Goal: Information Seeking & Learning: Learn about a topic

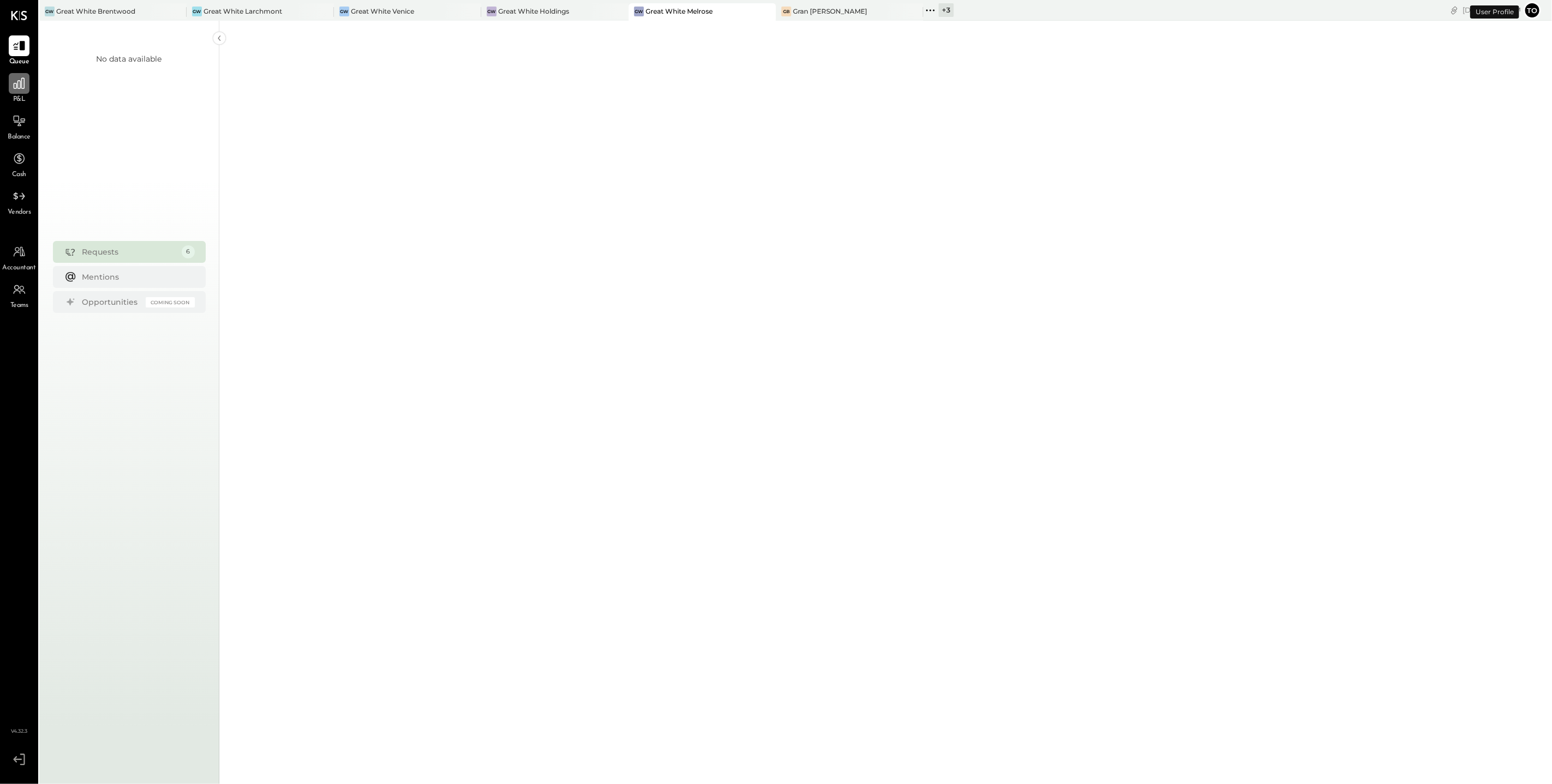
click at [28, 87] on div at bounding box center [19, 83] width 20 height 20
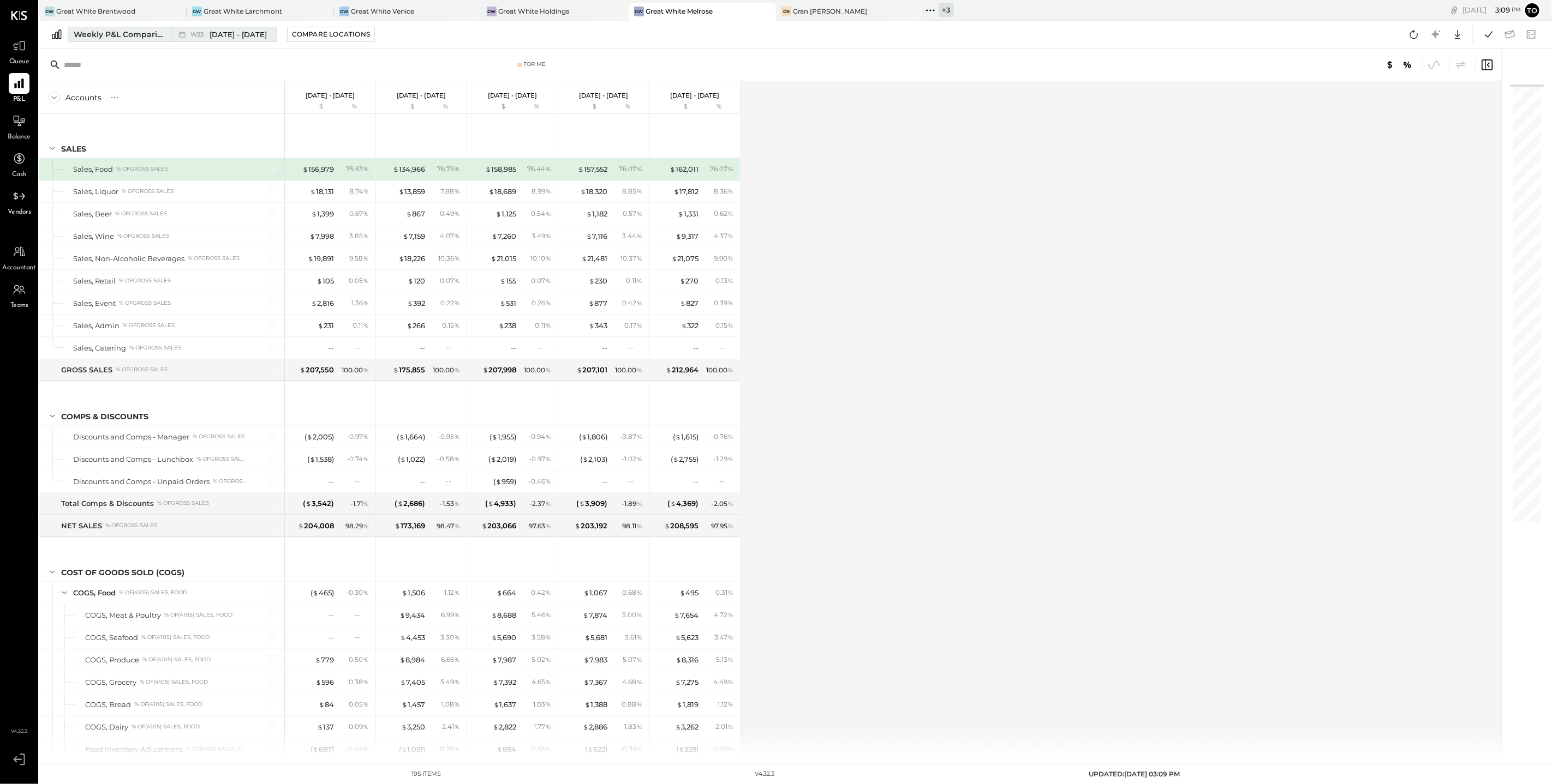
click at [152, 33] on div "Weekly P&L Comparison" at bounding box center [119, 34] width 92 height 11
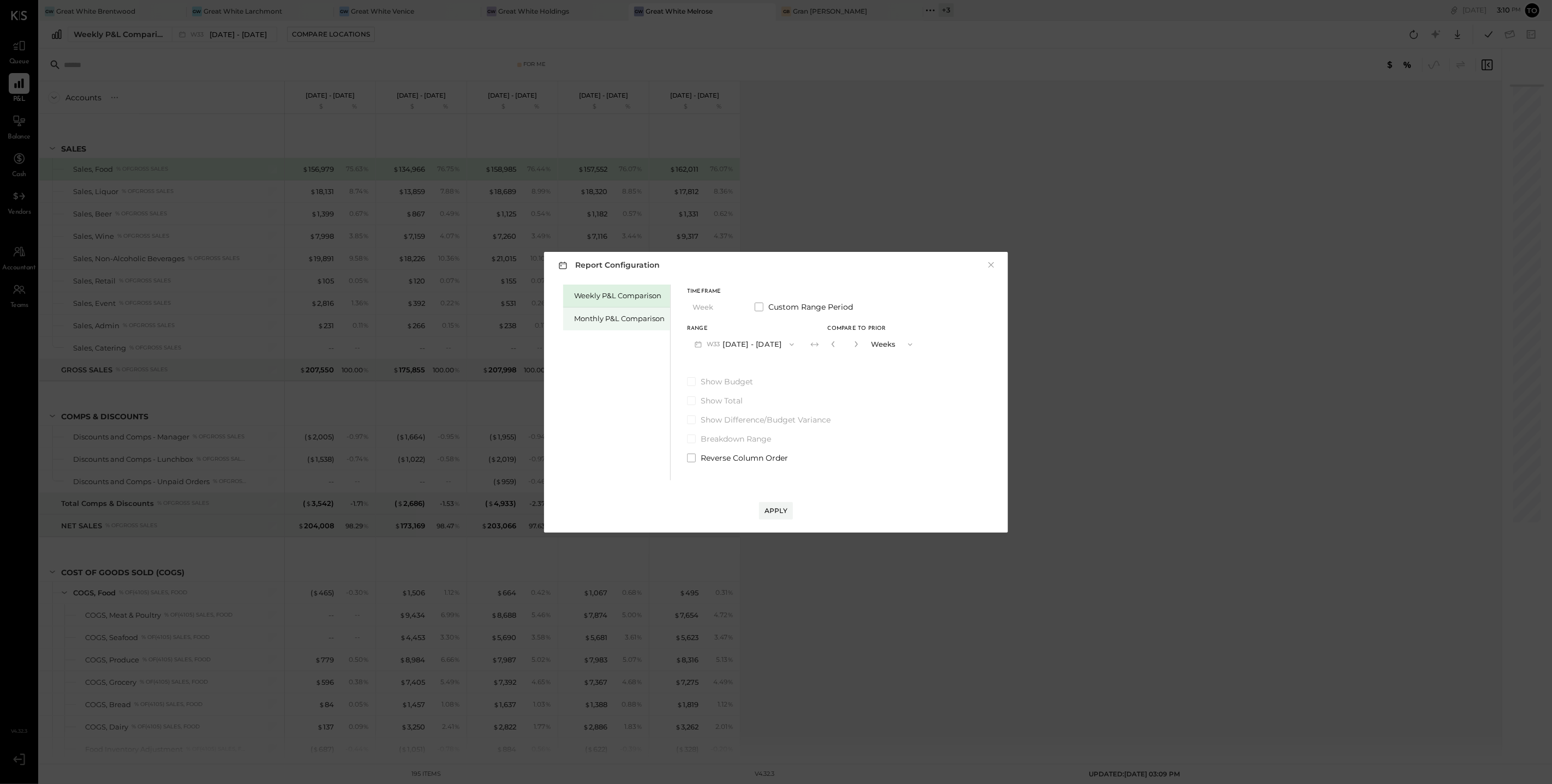
click at [628, 320] on div "Monthly P&L Comparison" at bounding box center [619, 319] width 90 height 10
click at [754, 341] on button "M08 [DATE] - [DATE]" at bounding box center [744, 344] width 115 height 20
click at [738, 377] on div "M07 [DATE] - [DATE]" at bounding box center [749, 369] width 125 height 23
click at [775, 512] on div "Apply" at bounding box center [776, 511] width 23 height 9
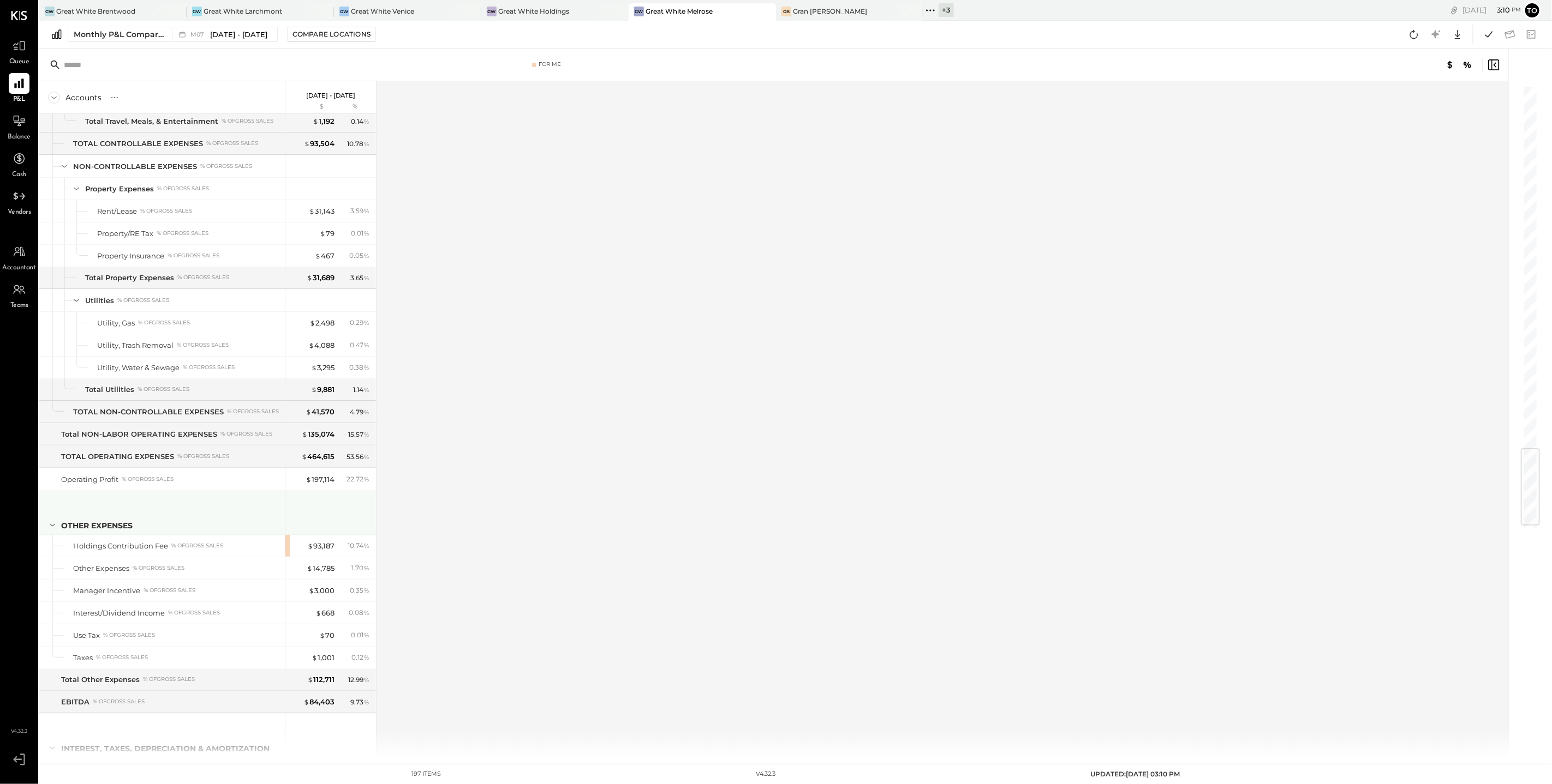
scroll to position [3053, 0]
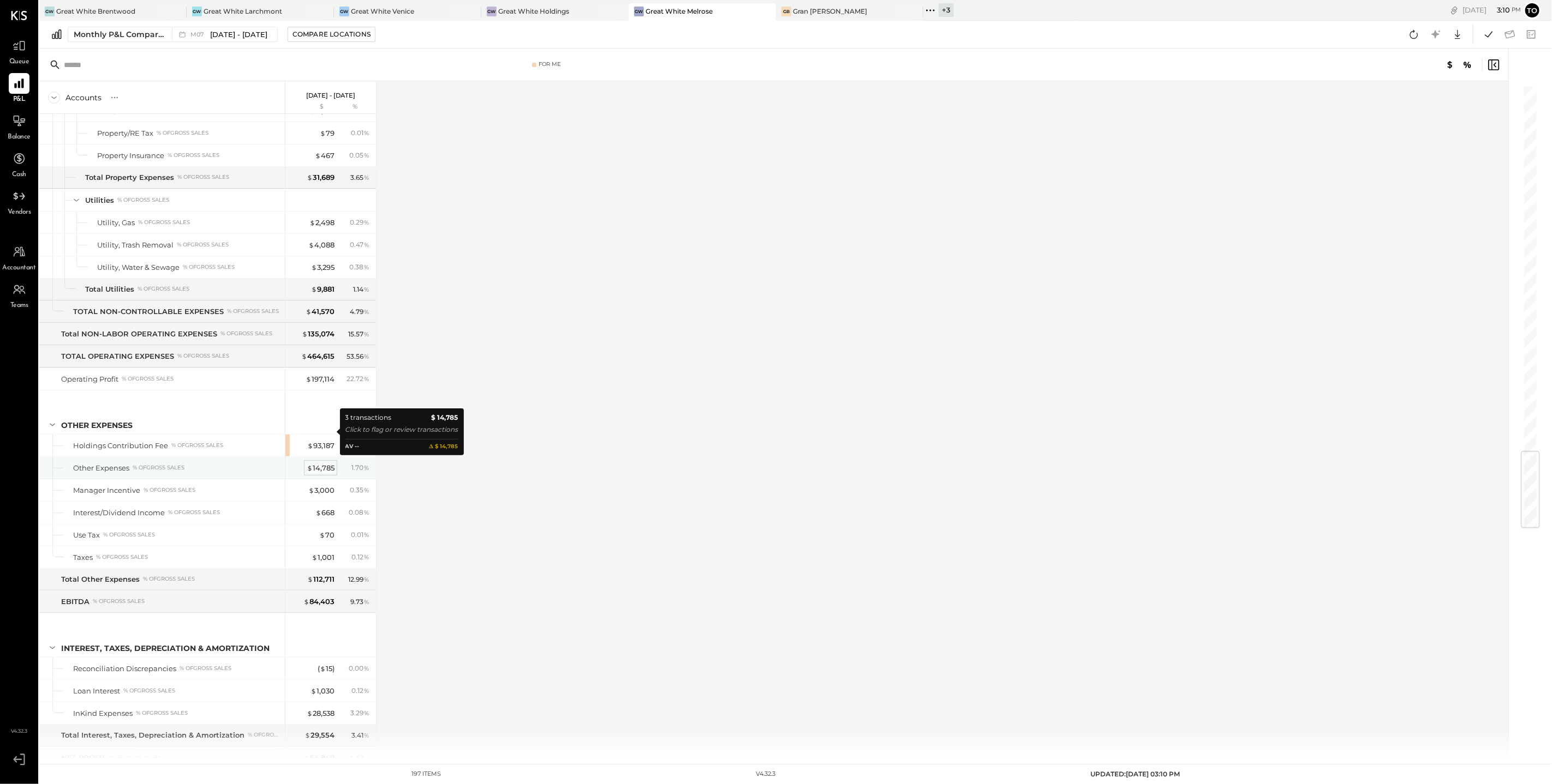
click at [333, 463] on div "$ 14,785" at bounding box center [321, 468] width 28 height 10
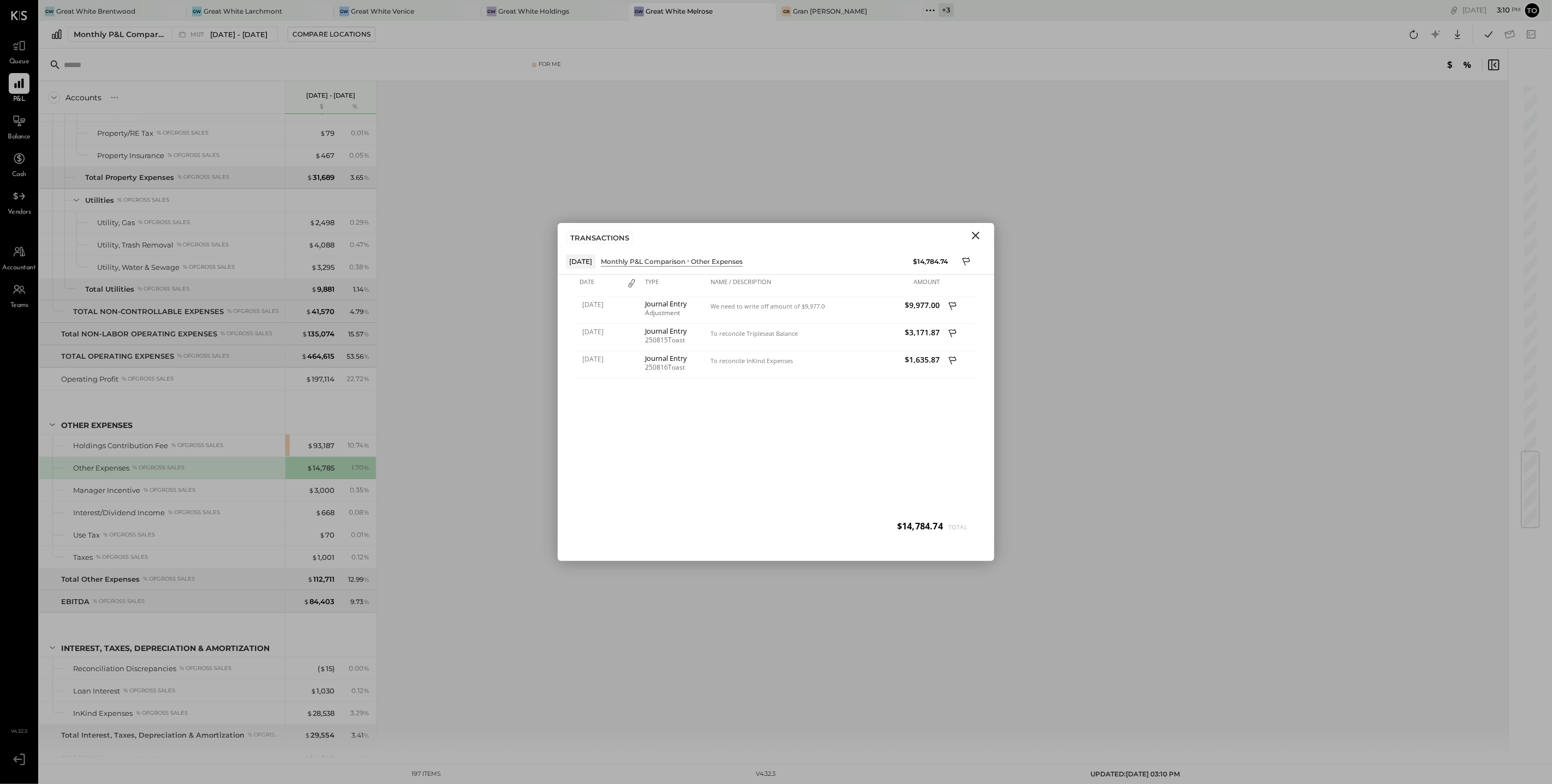
click at [973, 234] on icon "Close" at bounding box center [975, 235] width 8 height 8
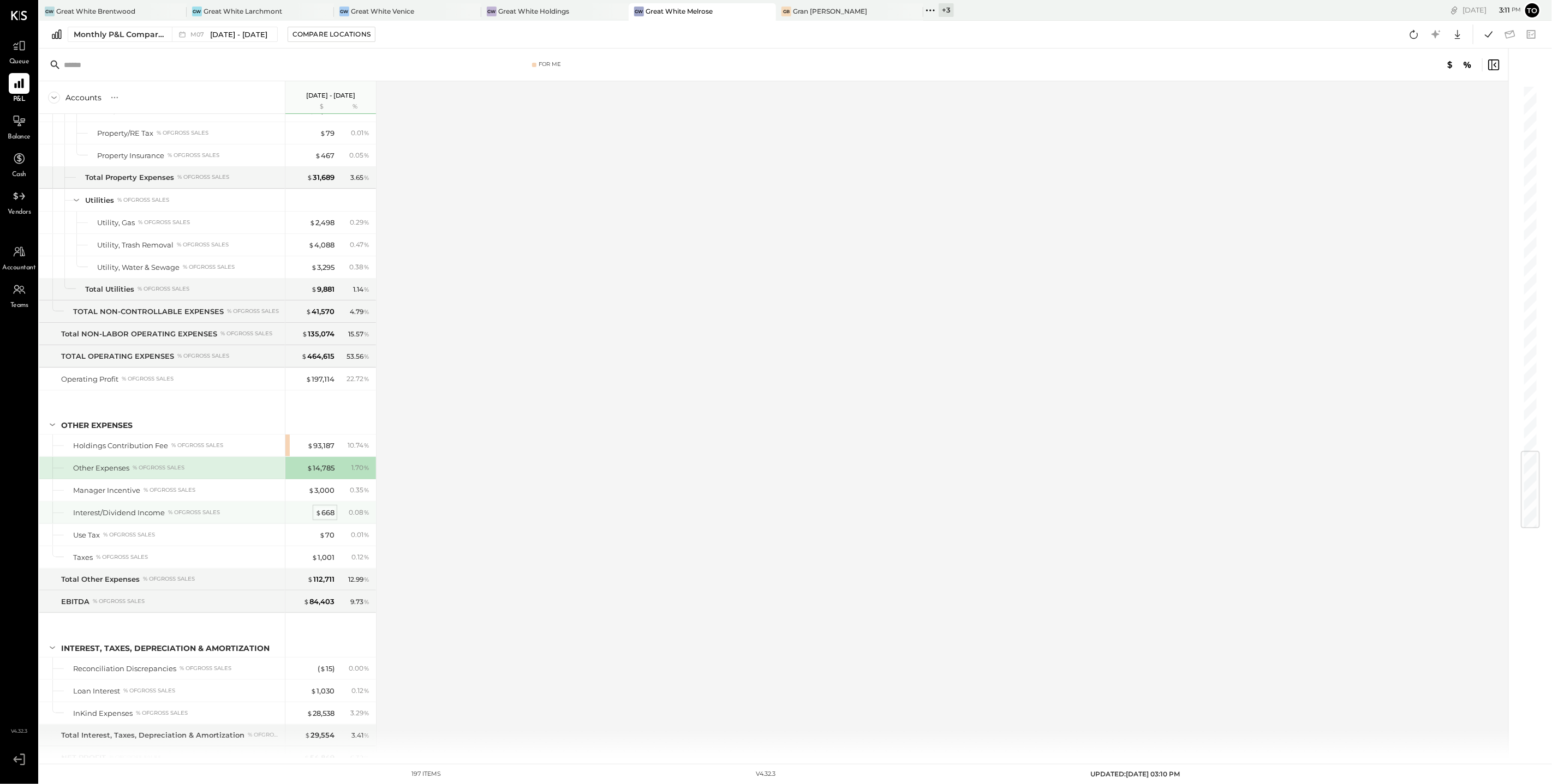
click at [327, 508] on div "$ 668" at bounding box center [325, 512] width 19 height 10
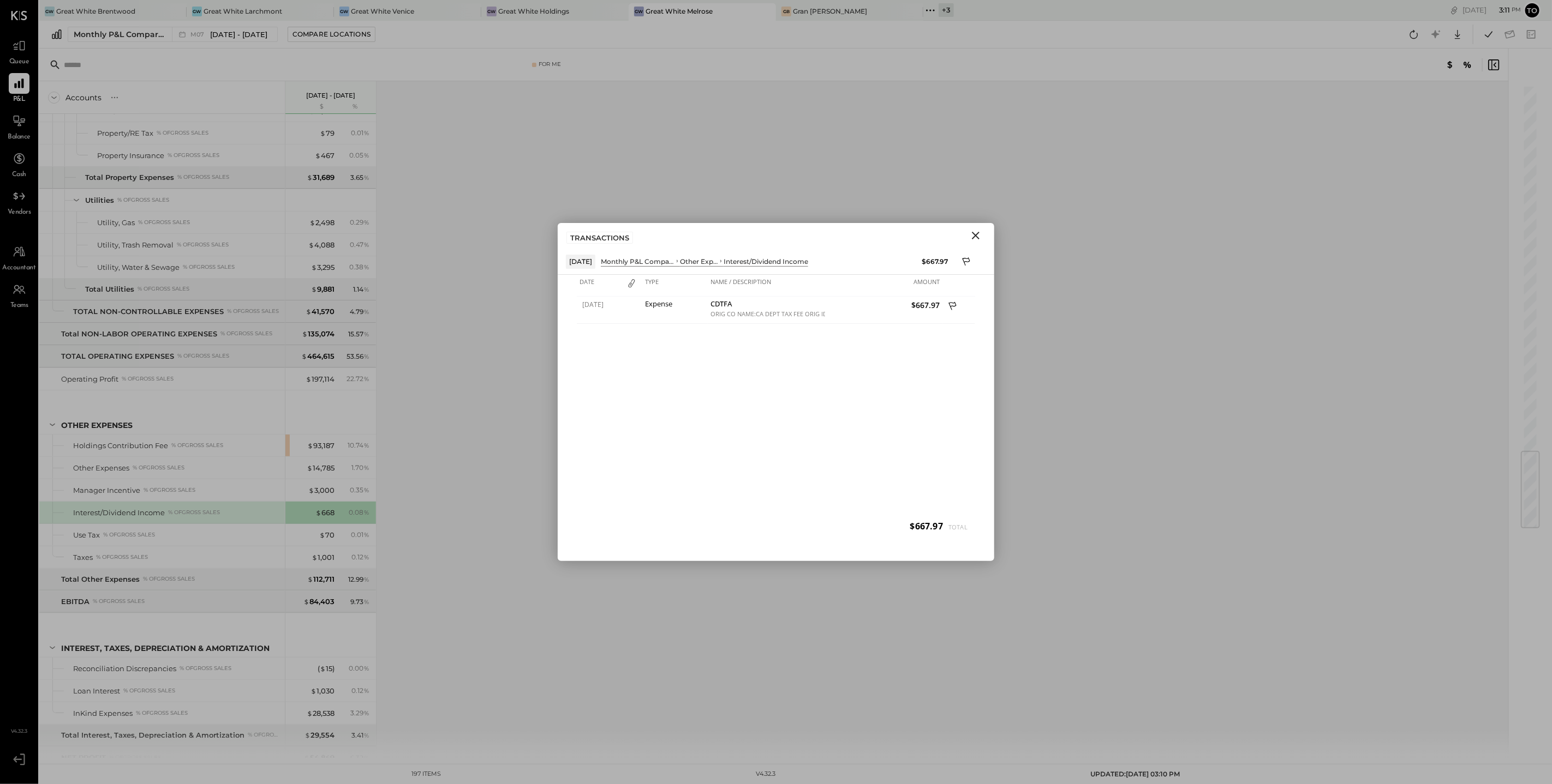
click at [978, 235] on icon "Close" at bounding box center [976, 235] width 13 height 13
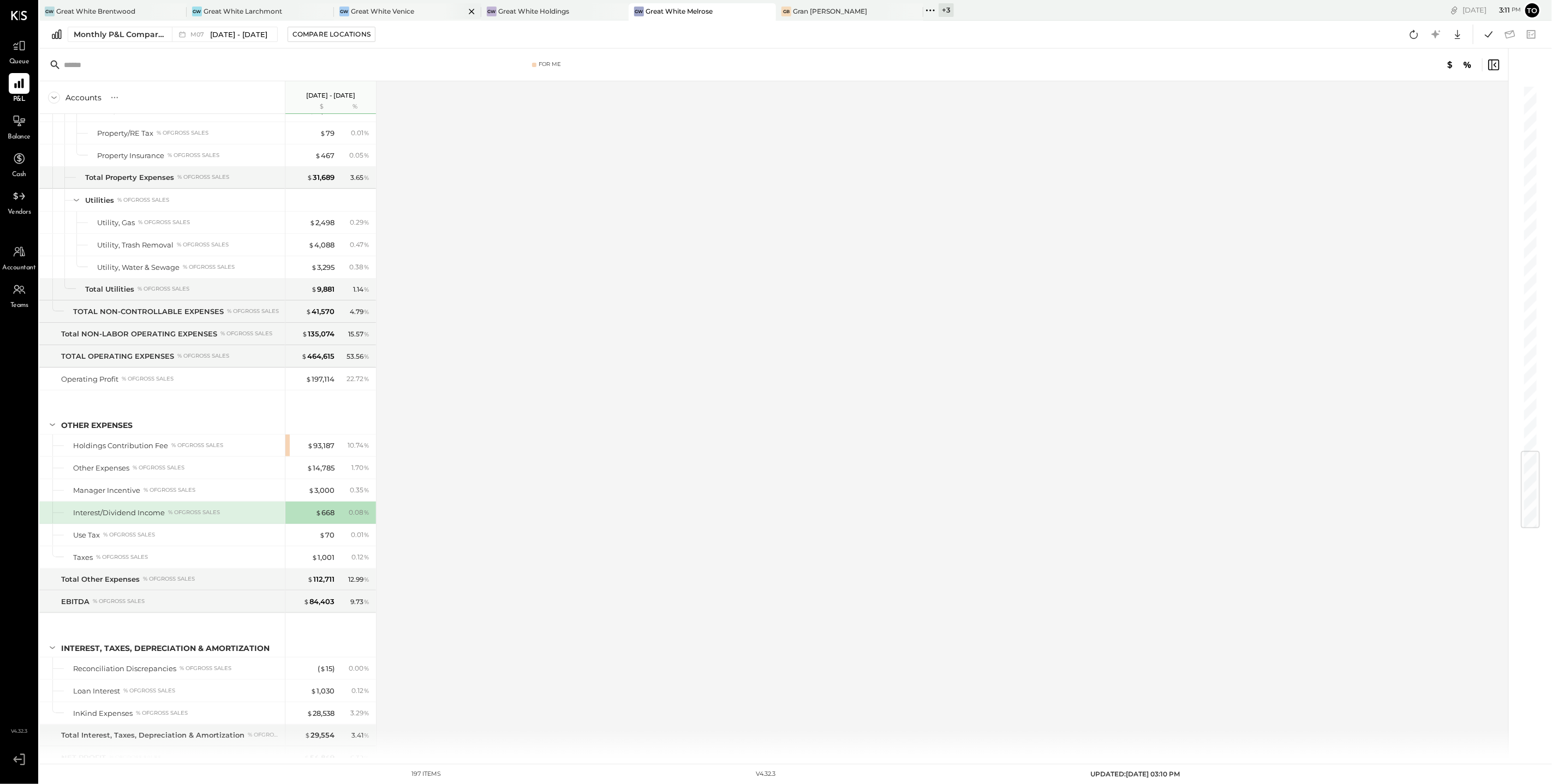
click at [385, 11] on div "Great White Venice" at bounding box center [382, 11] width 63 height 9
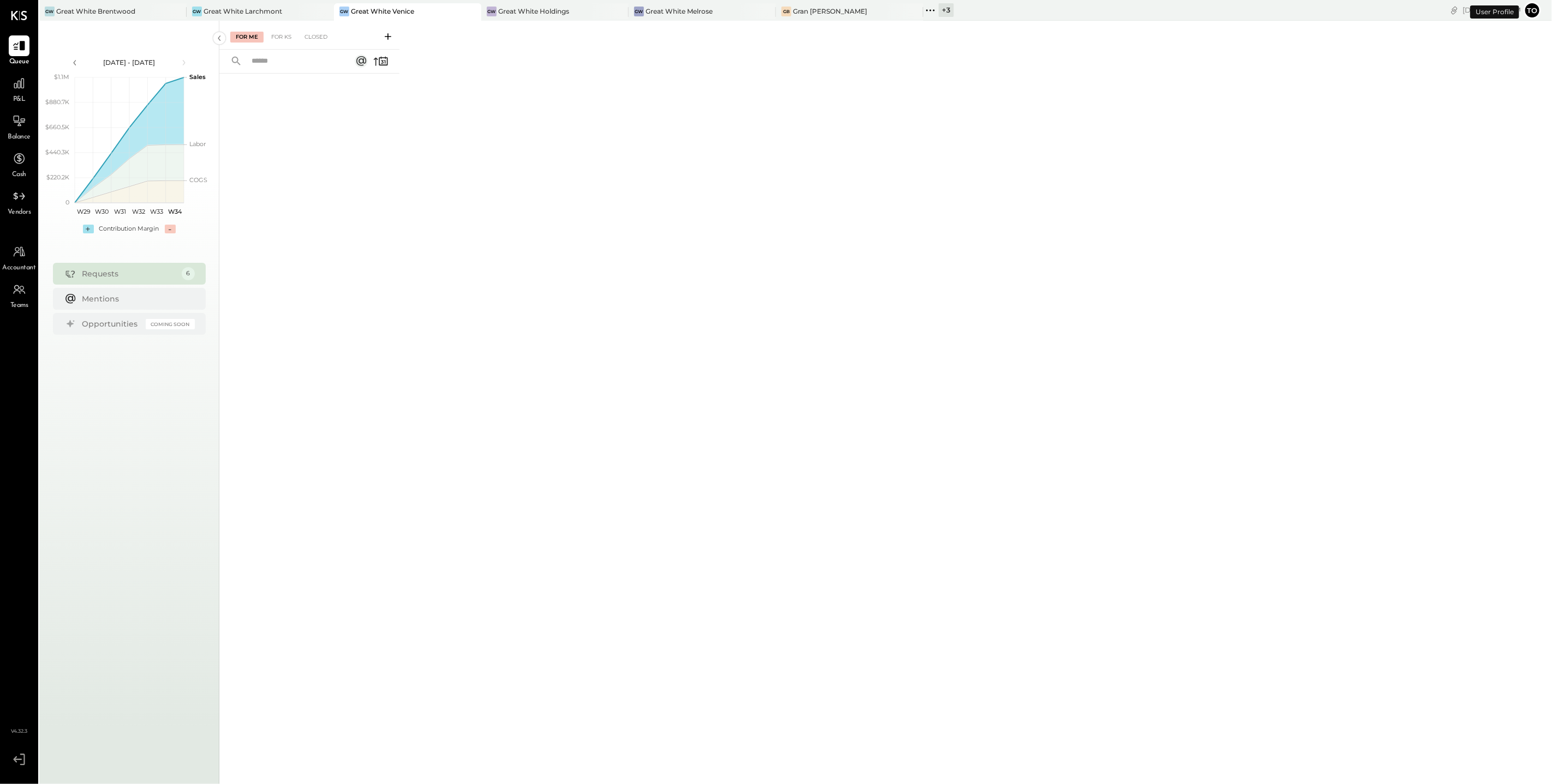
click at [17, 94] on div "P&L" at bounding box center [19, 89] width 20 height 32
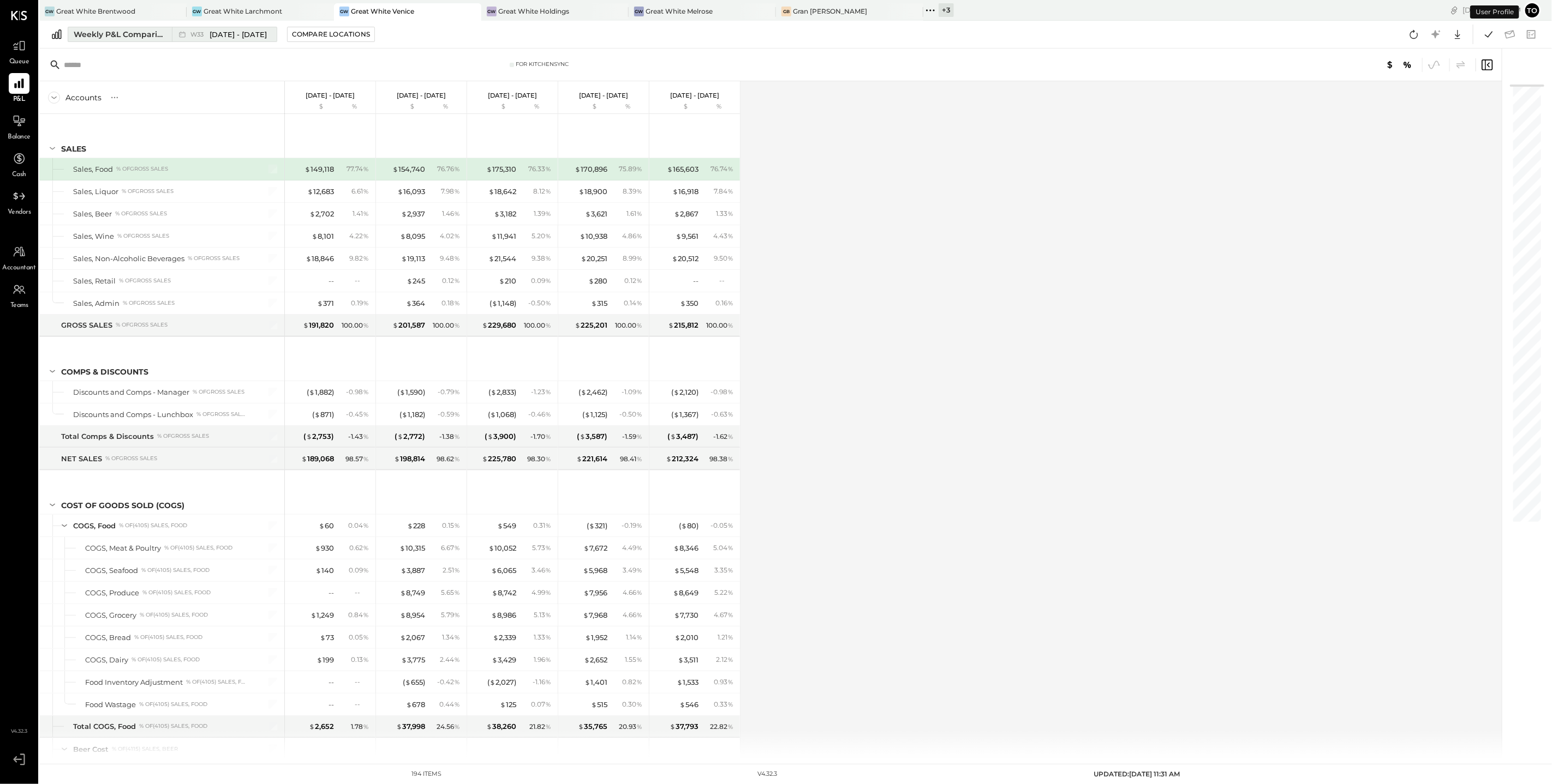
click at [158, 32] on div "Weekly P&L Comparison" at bounding box center [119, 34] width 92 height 11
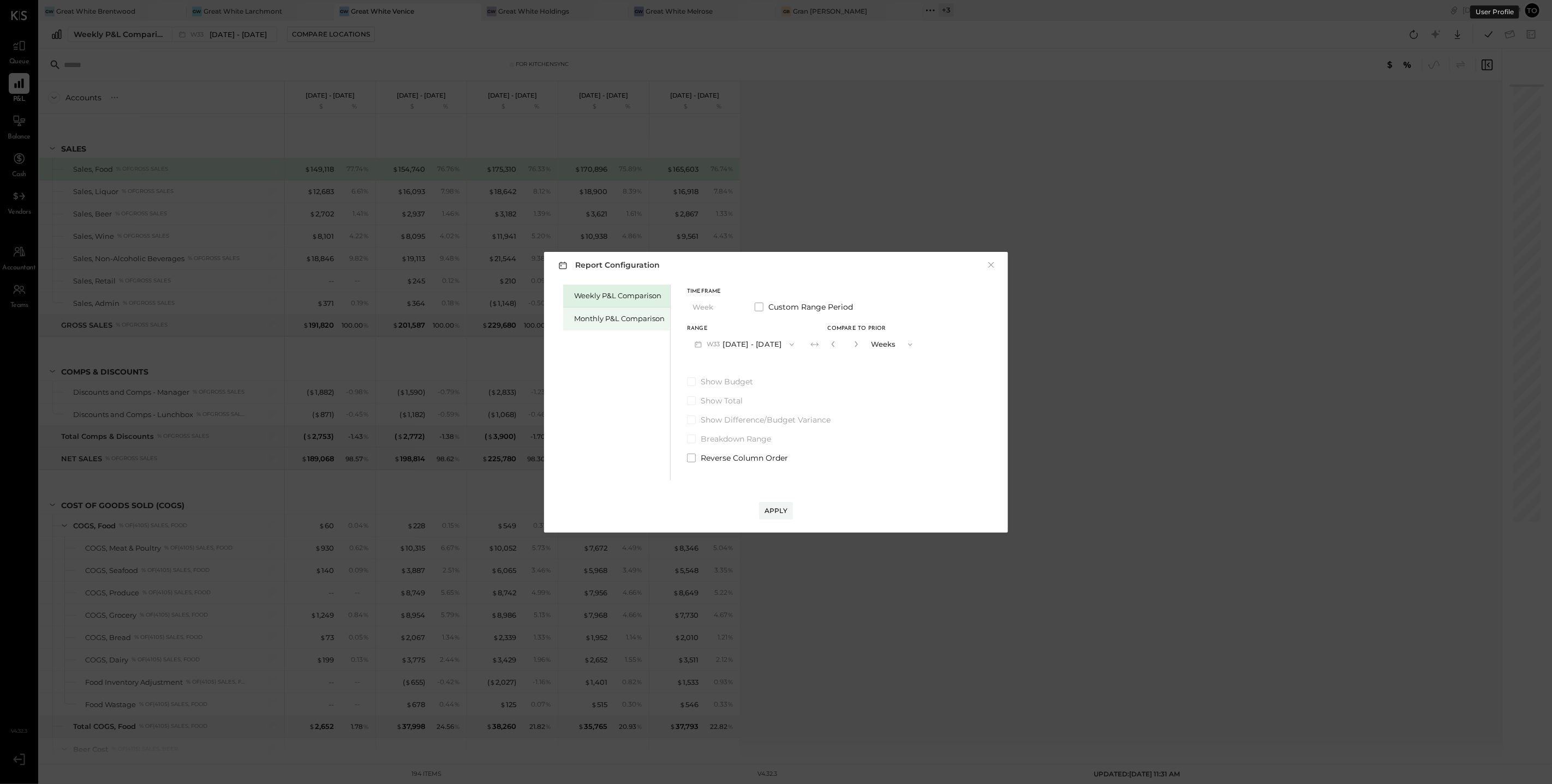
click at [592, 311] on div "Monthly P&L Comparison" at bounding box center [617, 319] width 107 height 23
click at [794, 341] on button "M08 [DATE] - [DATE]" at bounding box center [744, 344] width 115 height 20
click at [765, 376] on div "M07 [DATE] - [DATE]" at bounding box center [749, 369] width 125 height 23
click at [792, 510] on button "Apply" at bounding box center [776, 511] width 34 height 17
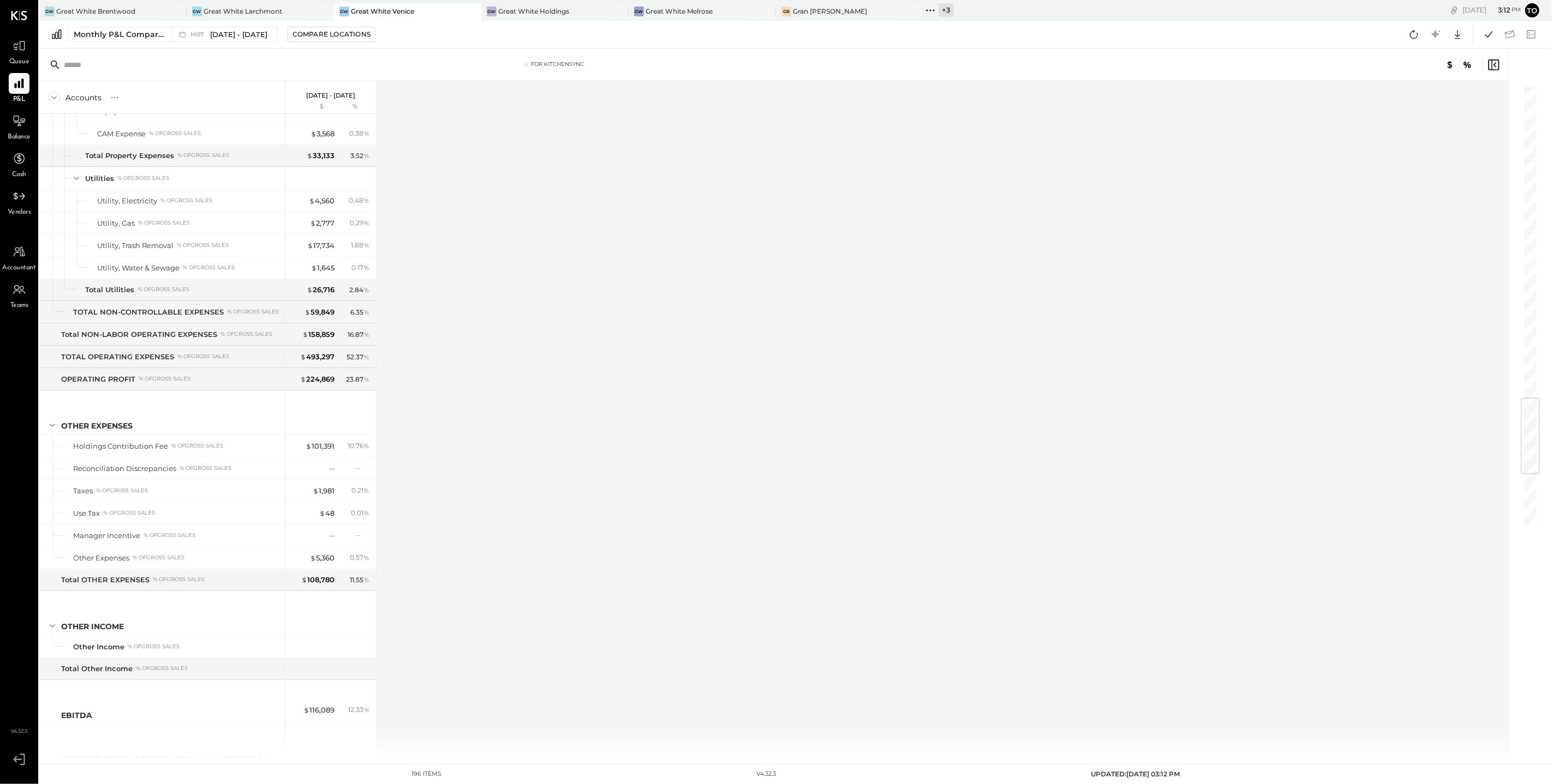
scroll to position [3075, 0]
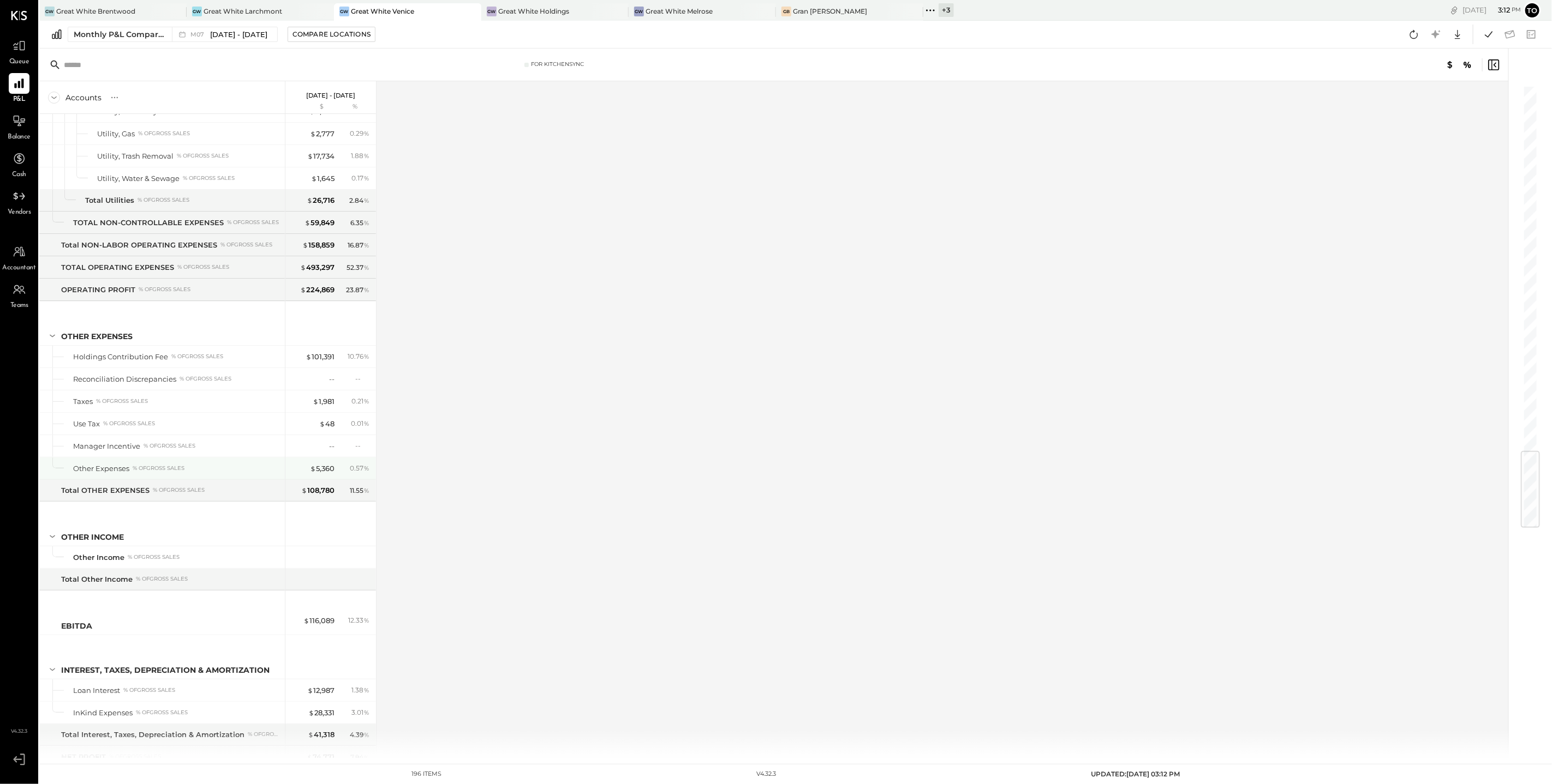
click at [306, 464] on div "$ 5,360" at bounding box center [313, 468] width 43 height 10
click at [314, 464] on span "$" at bounding box center [313, 468] width 6 height 8
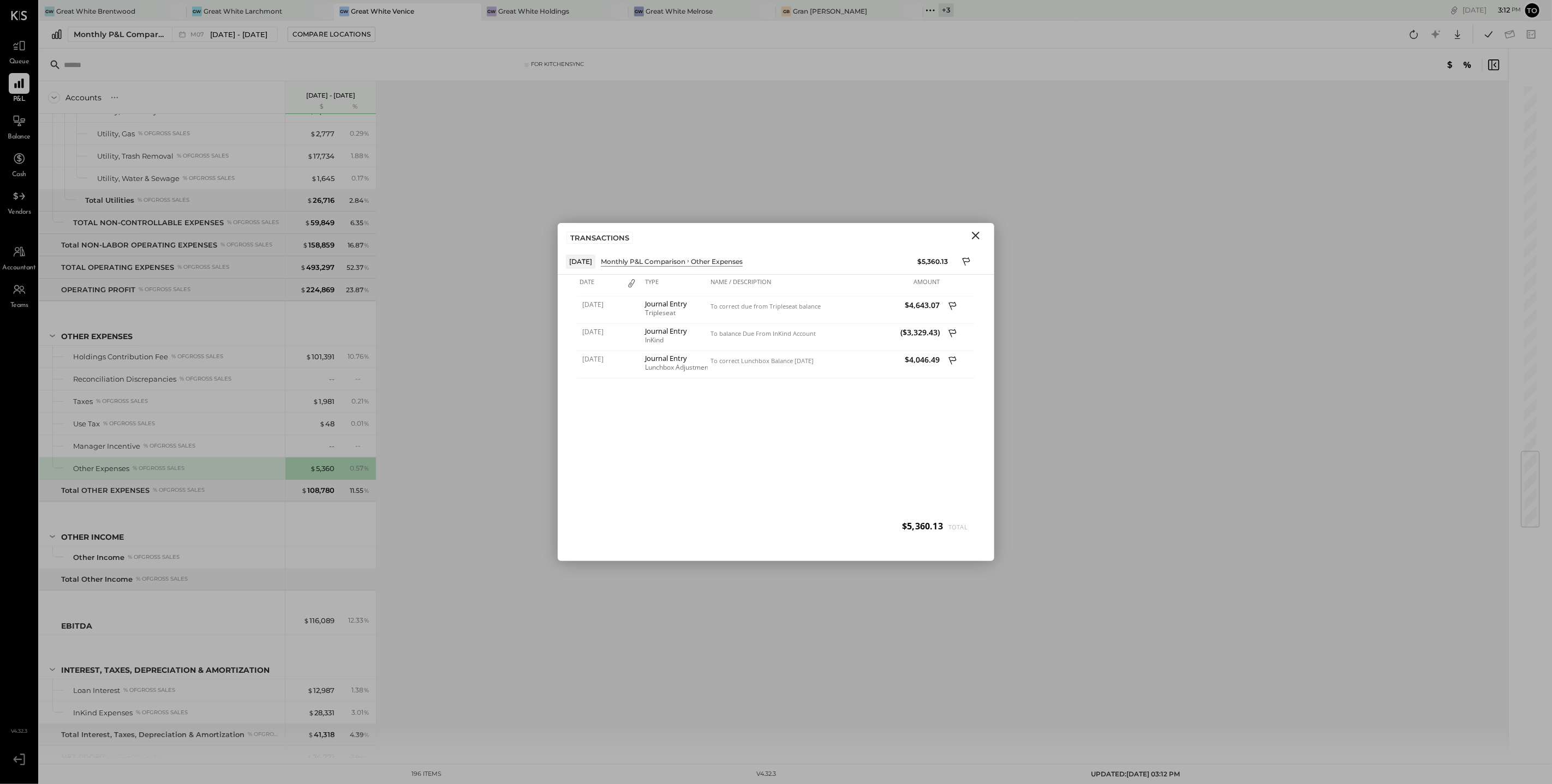
click at [489, 365] on div "Accounts S % GL [DATE] - [DATE] $ % SALES Sales, Food % of GROSS SALES Sales, L…" at bounding box center [774, 419] width 1471 height 676
click at [975, 236] on icon "Close" at bounding box center [975, 235] width 8 height 8
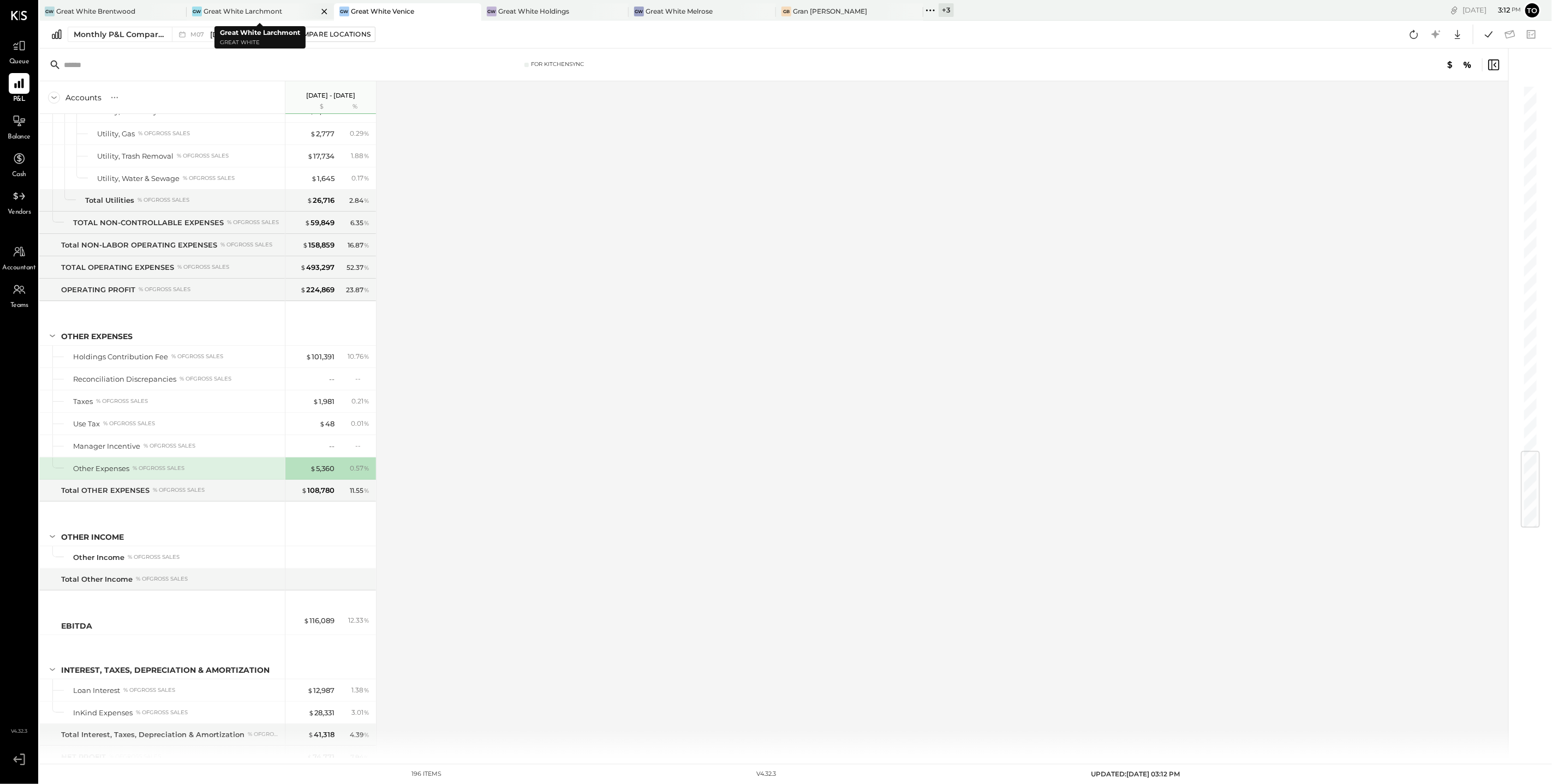
click at [236, 13] on div "Great White Larchmont" at bounding box center [243, 11] width 78 height 9
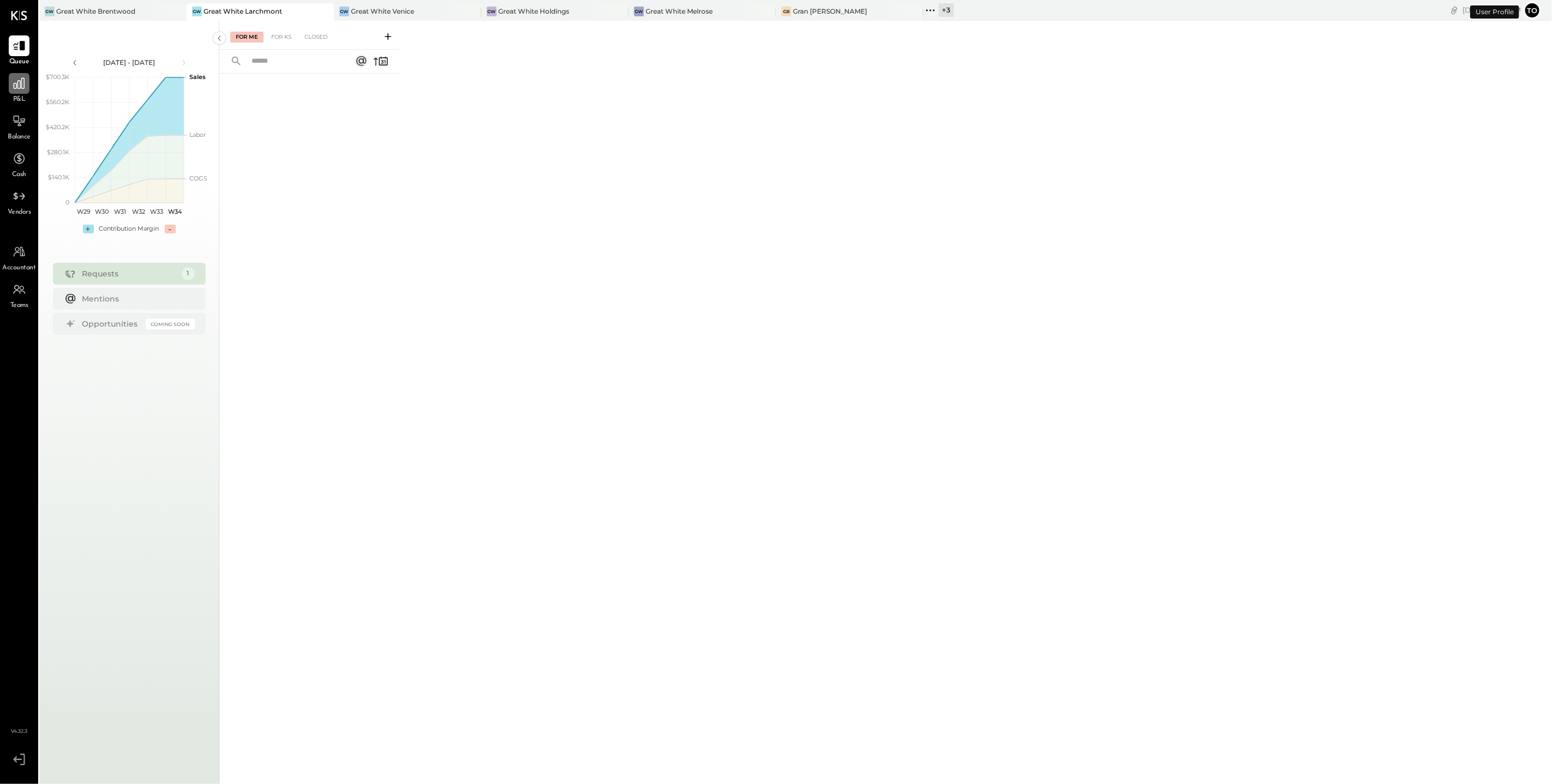
click at [24, 92] on div at bounding box center [19, 83] width 20 height 20
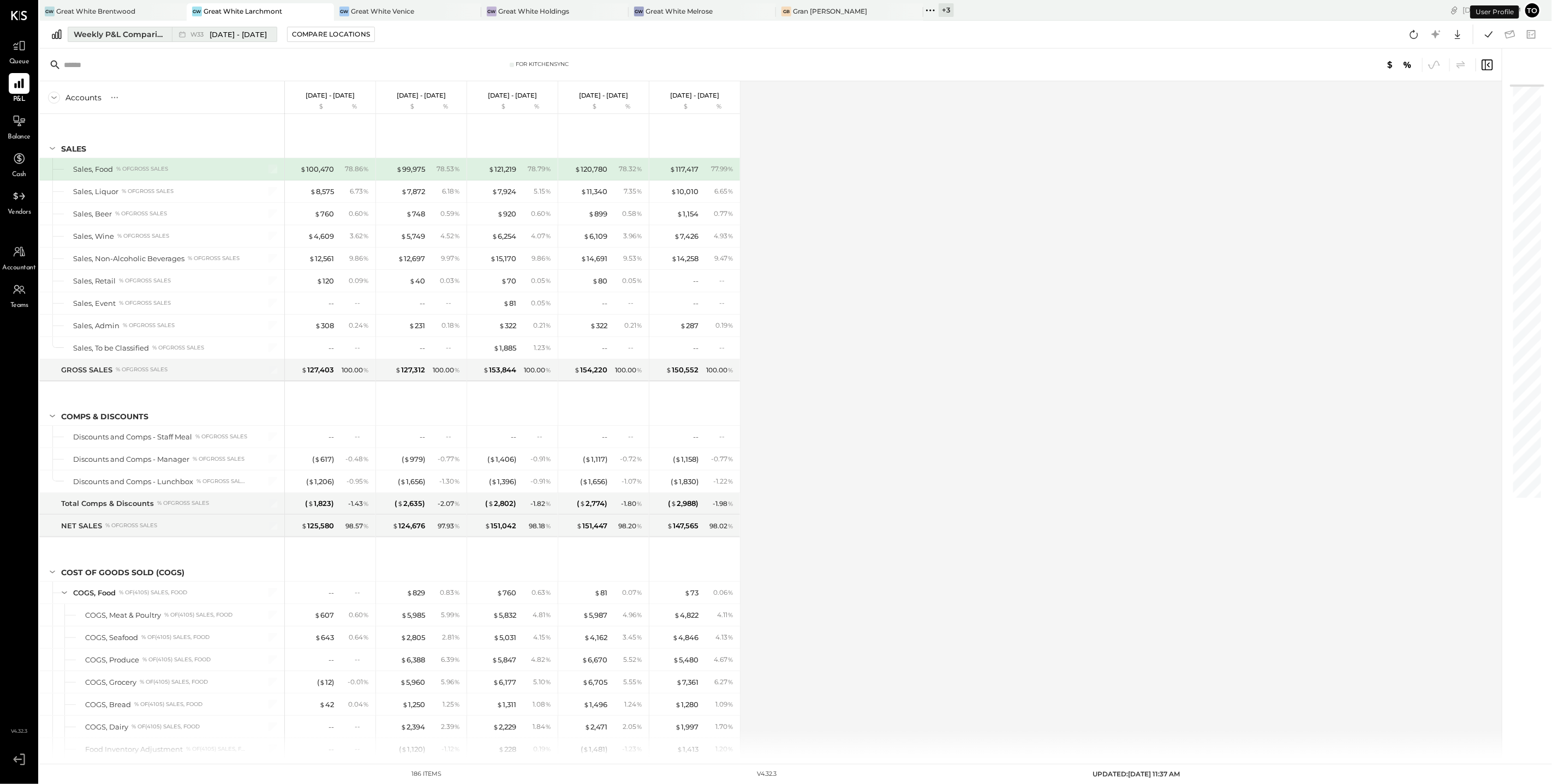
click at [156, 34] on div "Weekly P&L Comparison" at bounding box center [119, 34] width 92 height 11
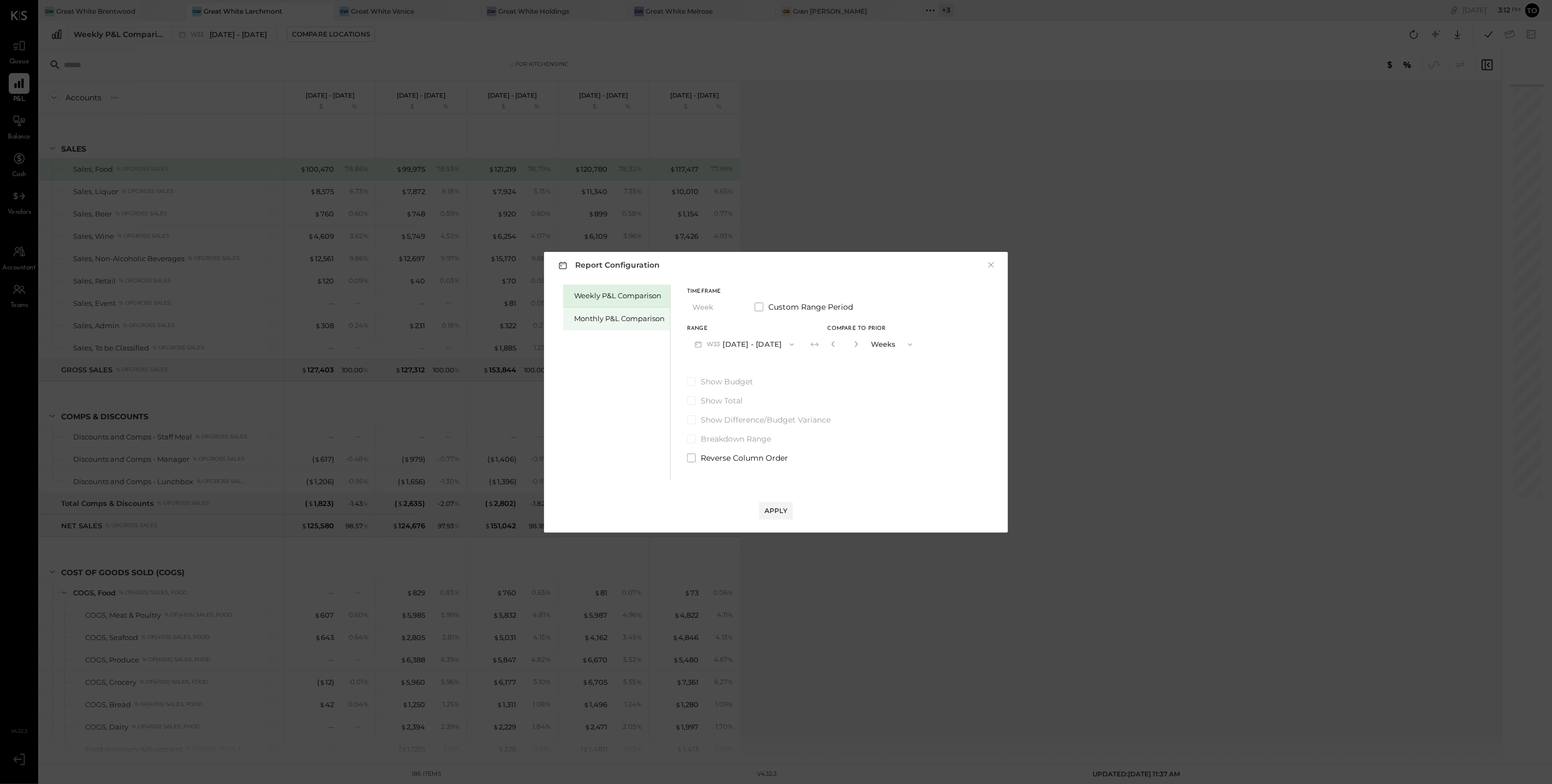
click at [604, 319] on div "Monthly P&L Comparison" at bounding box center [619, 319] width 90 height 10
click at [749, 342] on button "M08 [DATE] - [DATE]" at bounding box center [744, 344] width 115 height 20
click at [749, 347] on span "[DATE] - [DATE]" at bounding box center [740, 345] width 52 height 9
click at [756, 342] on button "M08 [DATE] - [DATE]" at bounding box center [744, 344] width 115 height 20
drag, startPoint x: 747, startPoint y: 367, endPoint x: 751, endPoint y: 374, distance: 8.1
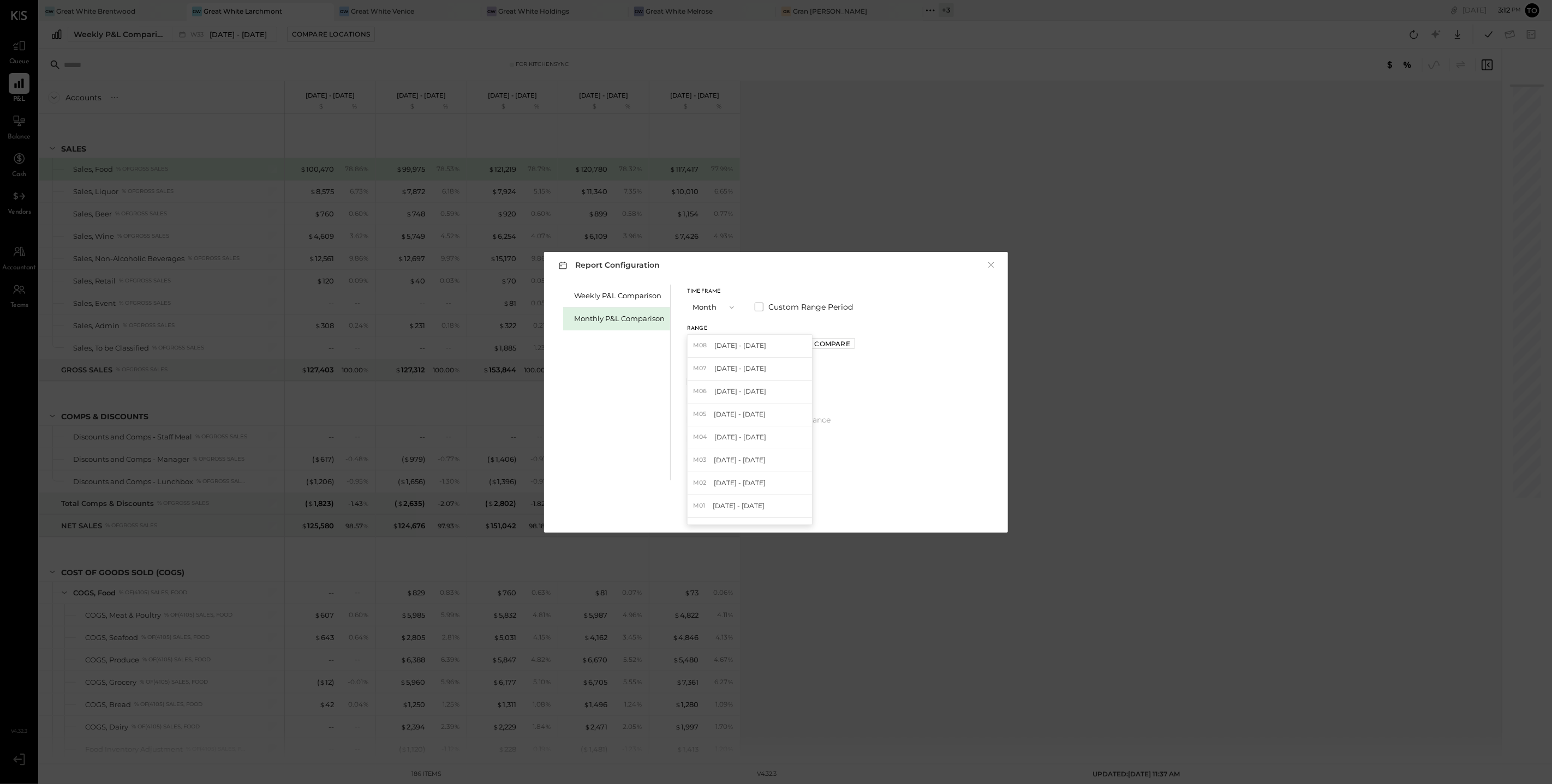
click at [747, 367] on span "[DATE] - [DATE]" at bounding box center [740, 368] width 52 height 9
click at [778, 522] on div "Report Configuration × Weekly P&L Comparison Monthly P&L Comparison Timeframe M…" at bounding box center [776, 392] width 464 height 281
click at [778, 512] on div "Apply" at bounding box center [776, 511] width 23 height 9
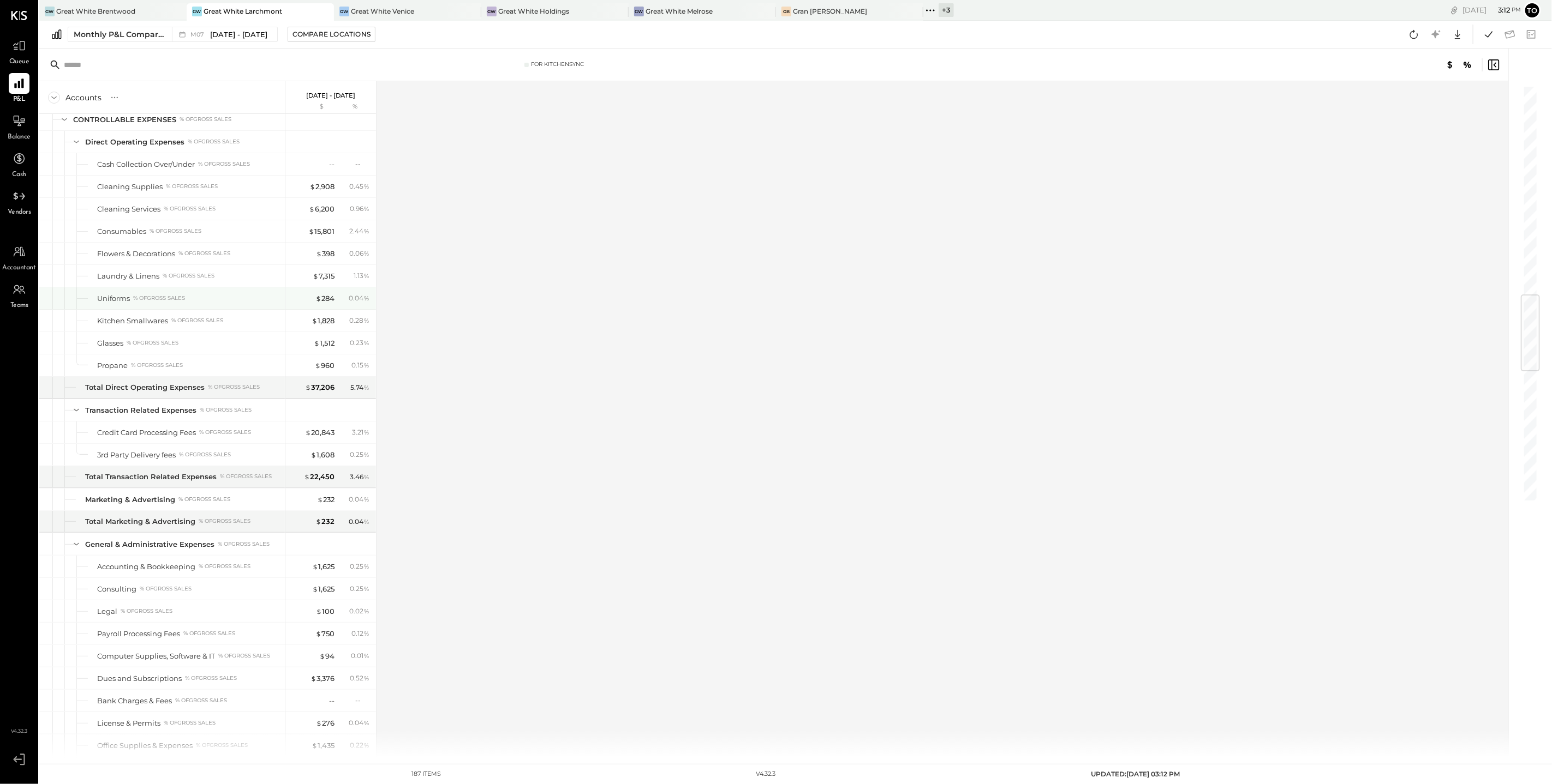
scroll to position [2832, 0]
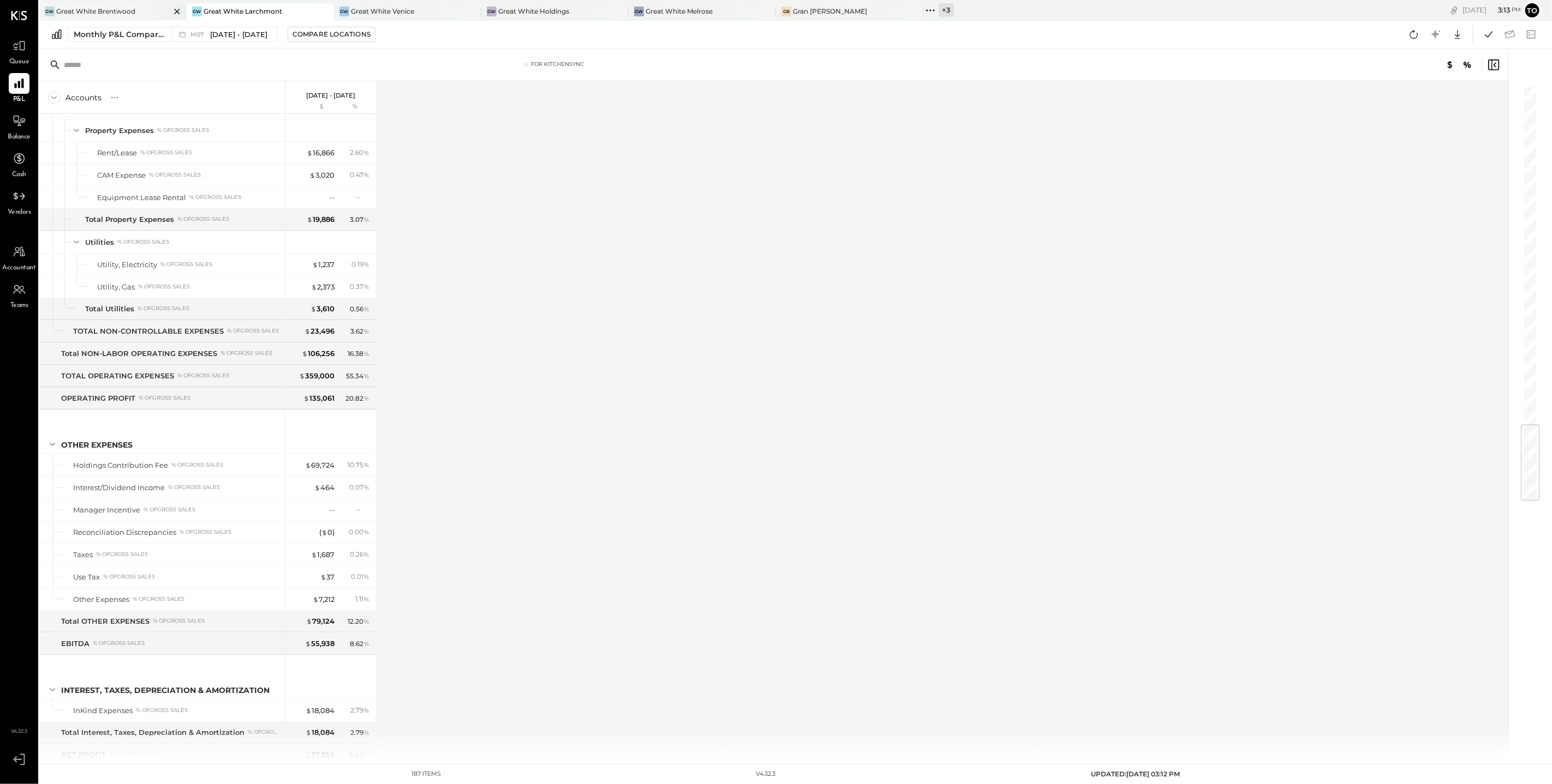
click at [120, 8] on div "Great White Brentwood" at bounding box center [95, 11] width 79 height 9
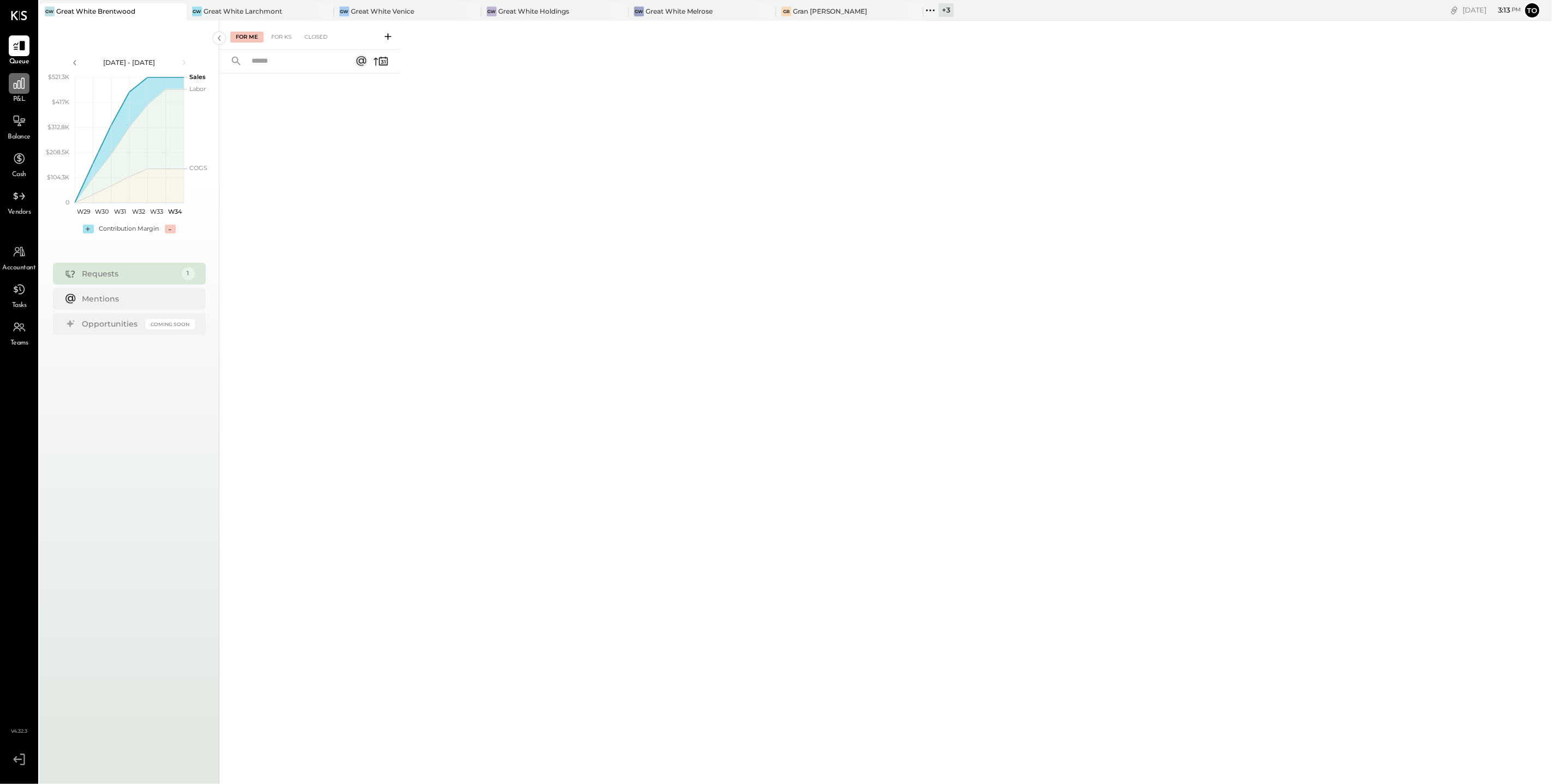
click at [20, 89] on icon at bounding box center [19, 84] width 11 height 11
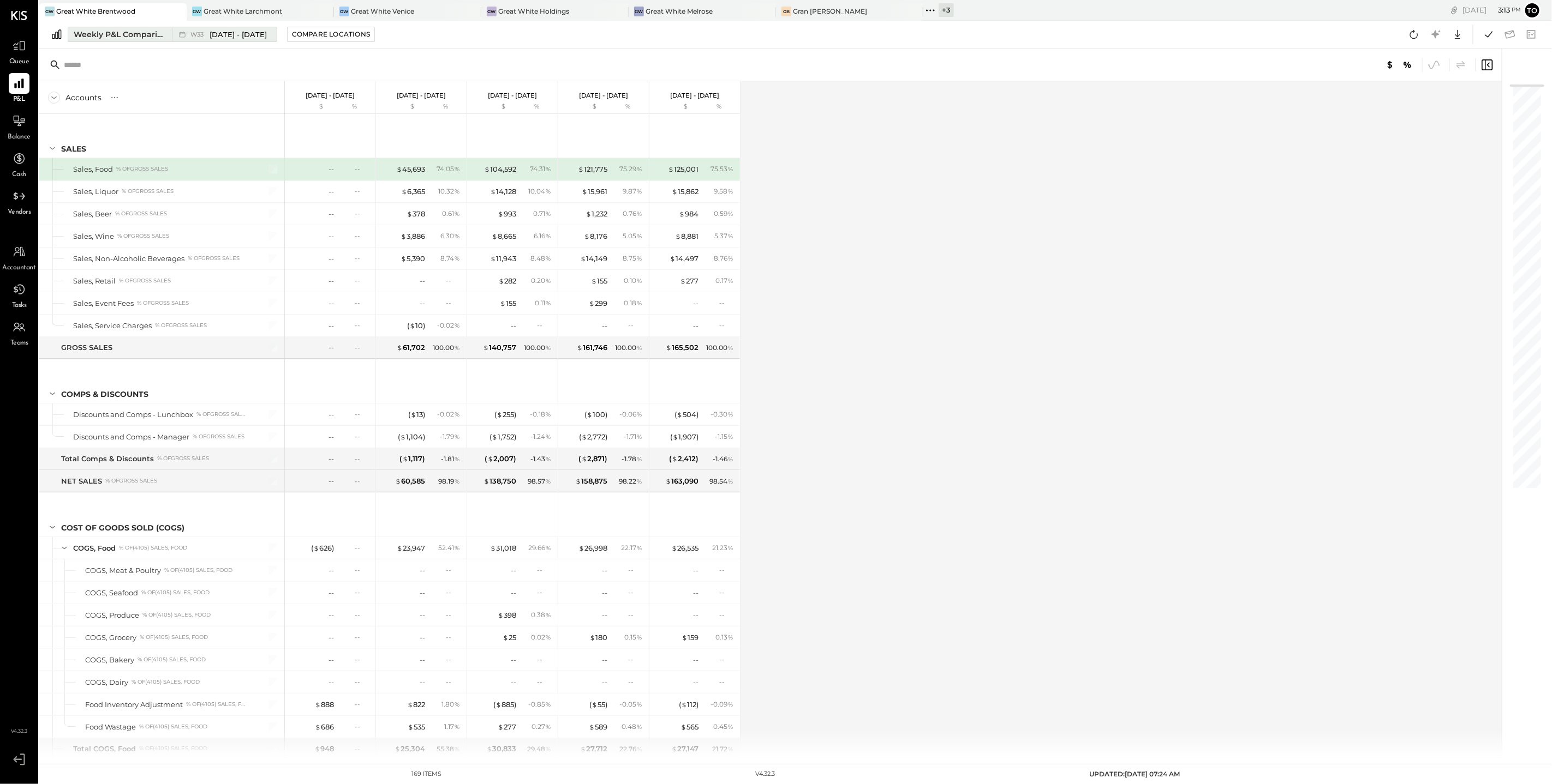
click at [164, 33] on div "Weekly P&L Comparison" at bounding box center [119, 34] width 92 height 11
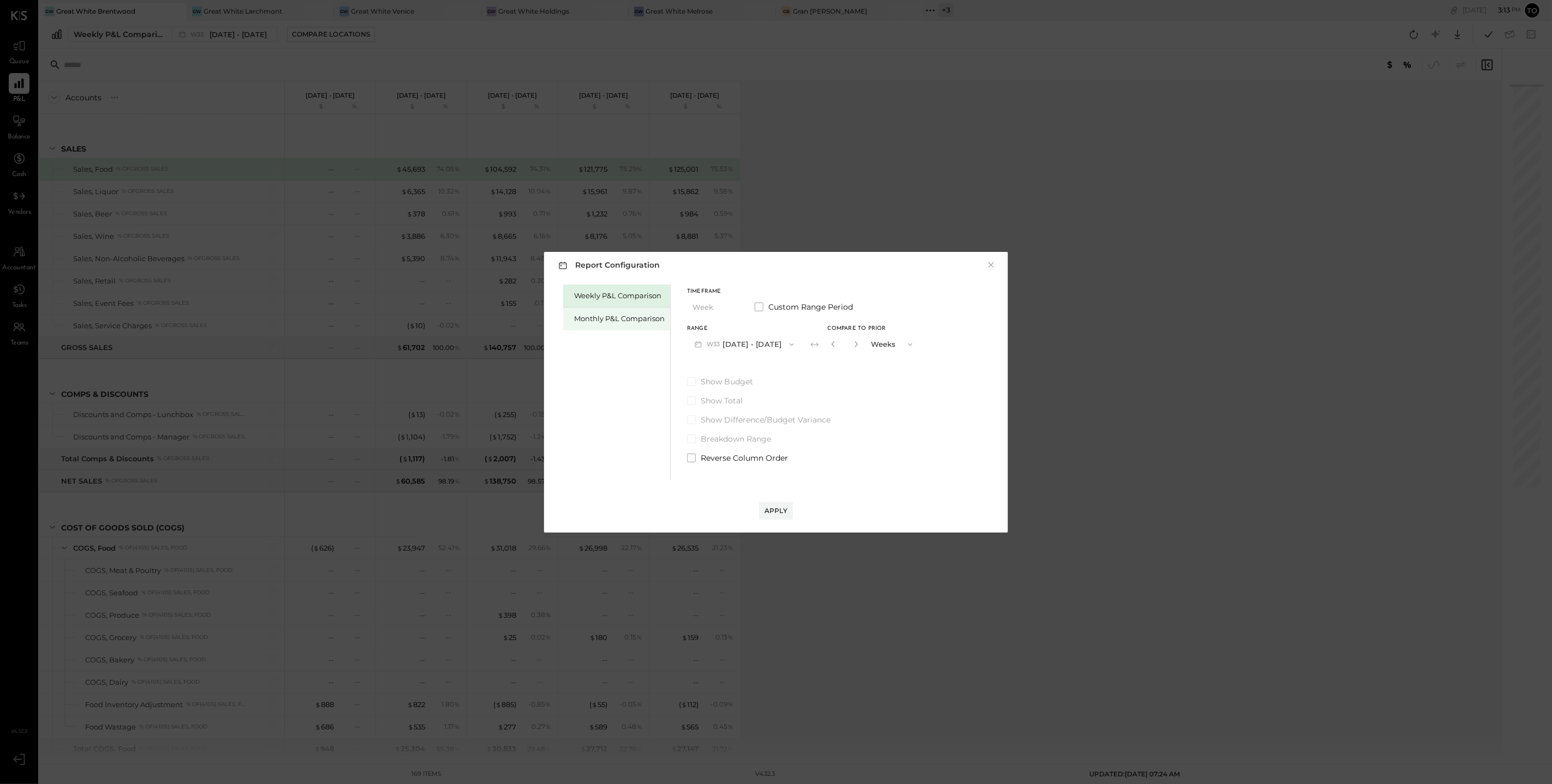
click at [619, 317] on div "Monthly P&L Comparison" at bounding box center [619, 319] width 90 height 10
click at [762, 345] on button "M08 [DATE] - [DATE]" at bounding box center [744, 344] width 115 height 20
click at [752, 368] on span "[DATE] - [DATE]" at bounding box center [740, 368] width 52 height 9
click at [774, 507] on div "Apply" at bounding box center [776, 511] width 23 height 9
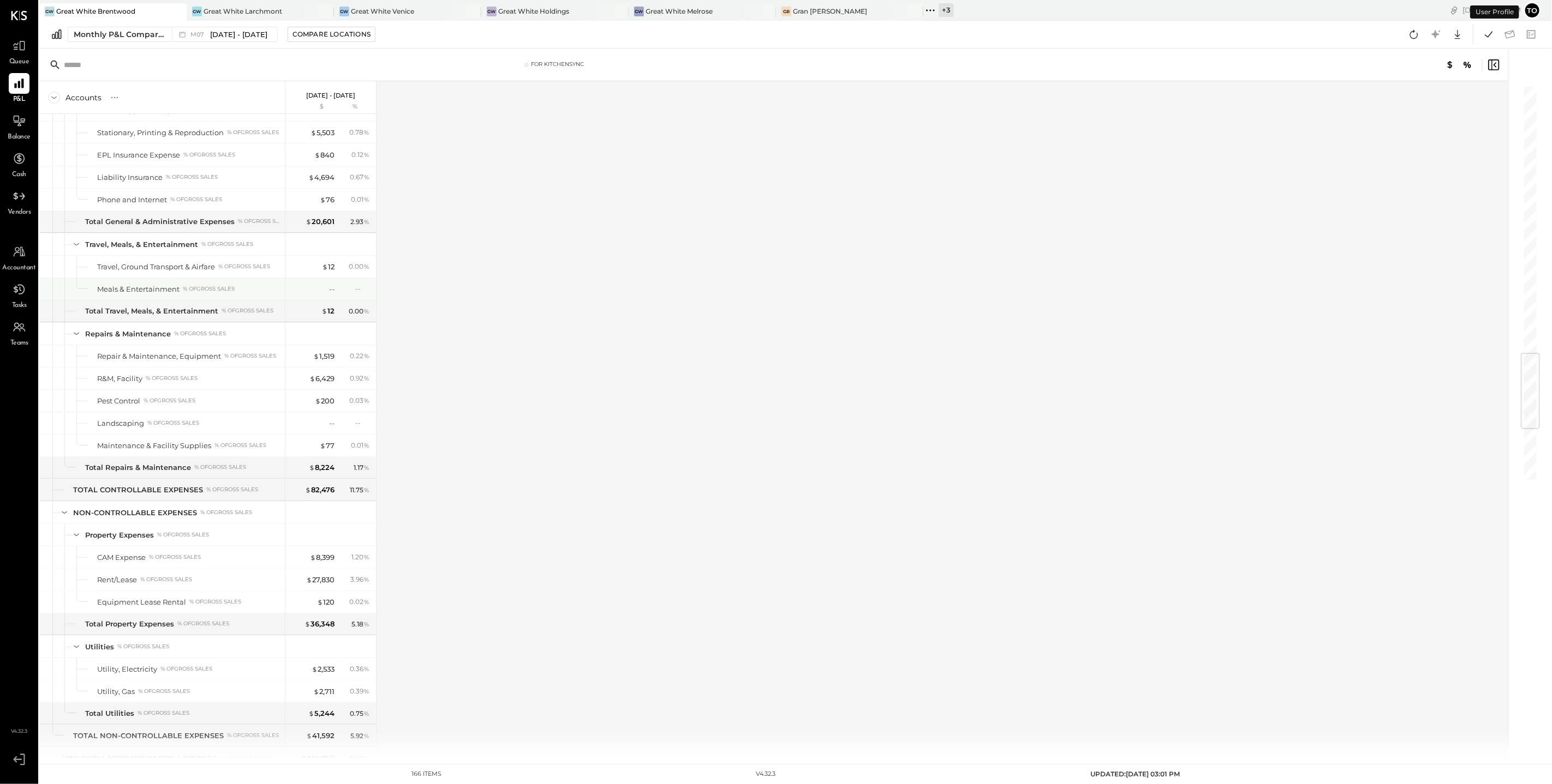
scroll to position [2677, 0]
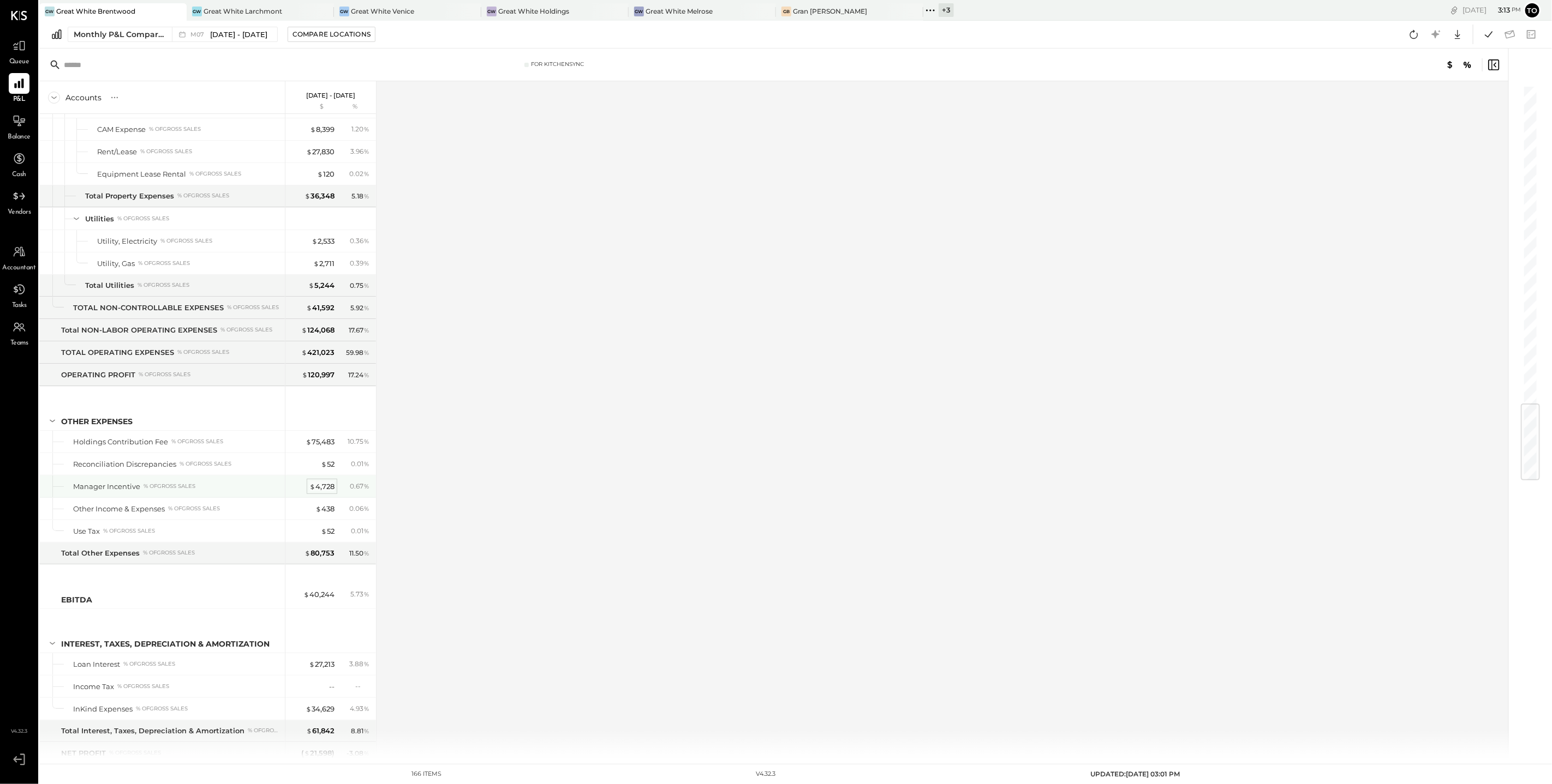
click at [327, 482] on div "$ 4,728" at bounding box center [322, 487] width 25 height 10
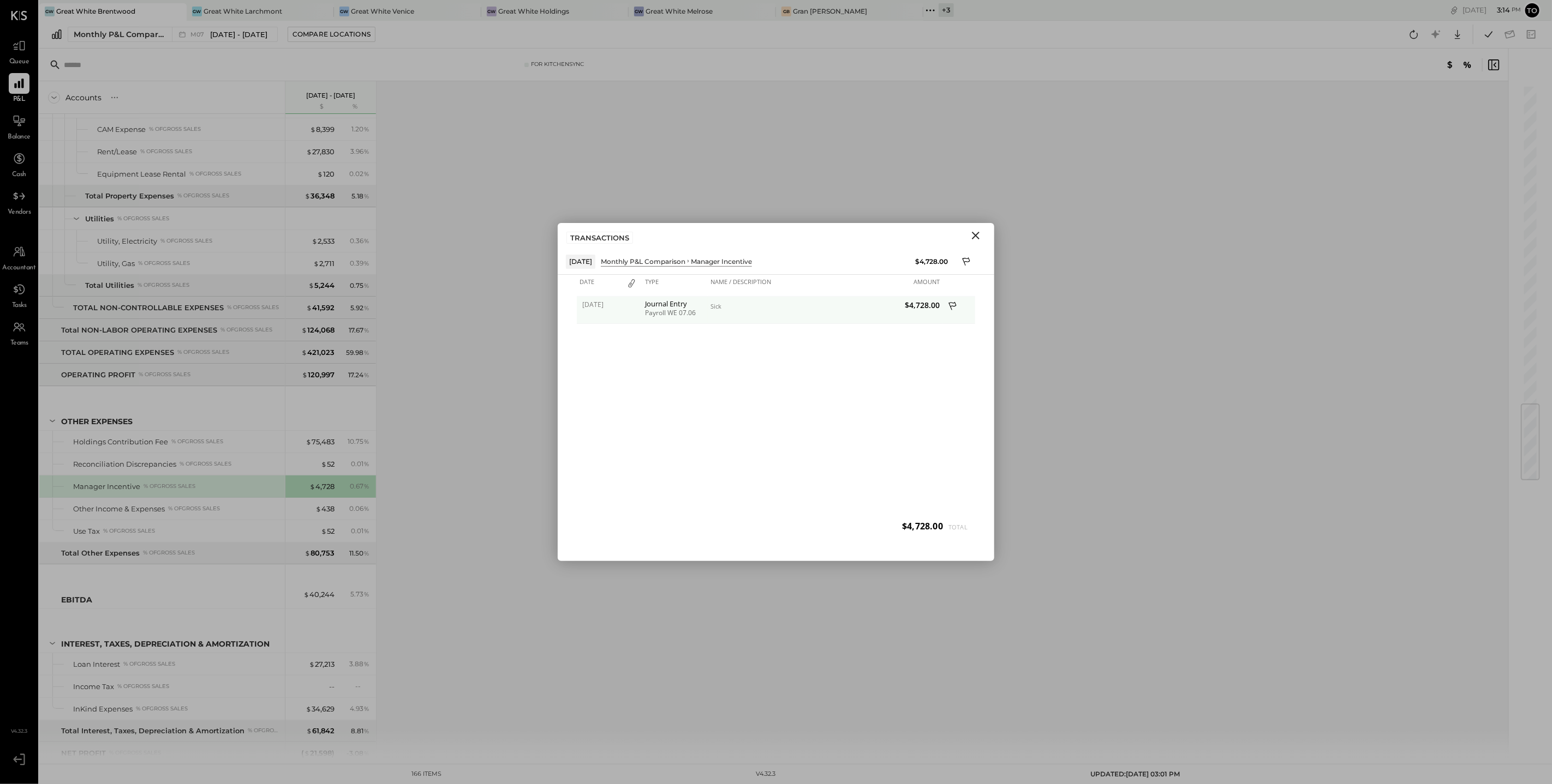
click at [918, 304] on span "$4,728.00" at bounding box center [884, 305] width 112 height 10
click at [662, 302] on div "Journal Entry" at bounding box center [675, 303] width 60 height 8
click at [727, 304] on div "Sick" at bounding box center [766, 306] width 112 height 8
click at [916, 305] on span "$4,728.00" at bounding box center [884, 305] width 112 height 10
click at [971, 235] on icon "Close" at bounding box center [976, 235] width 13 height 13
